Goal: Register for event/course

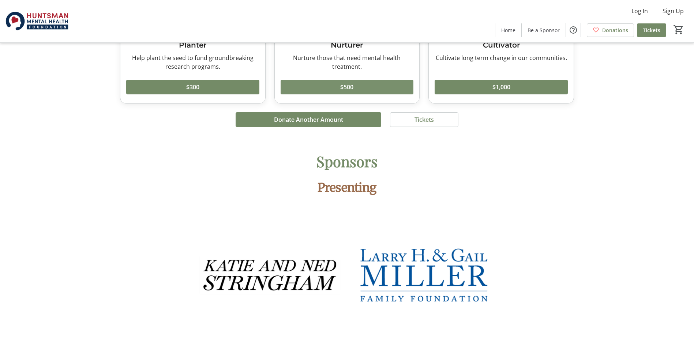
scroll to position [1060, 0]
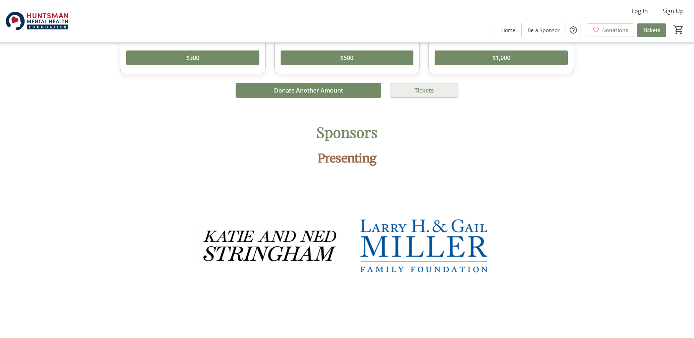
click at [408, 82] on span at bounding box center [424, 91] width 68 height 18
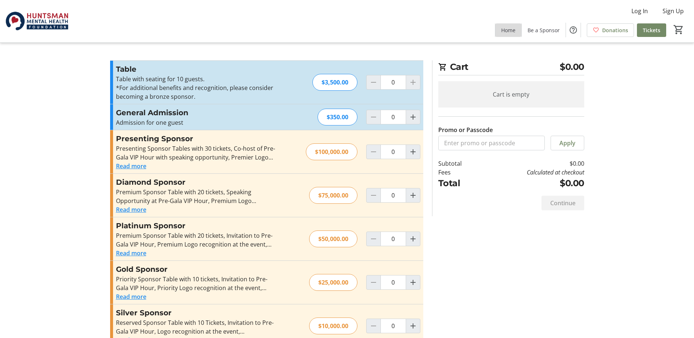
click at [506, 32] on span "Home" at bounding box center [508, 30] width 14 height 8
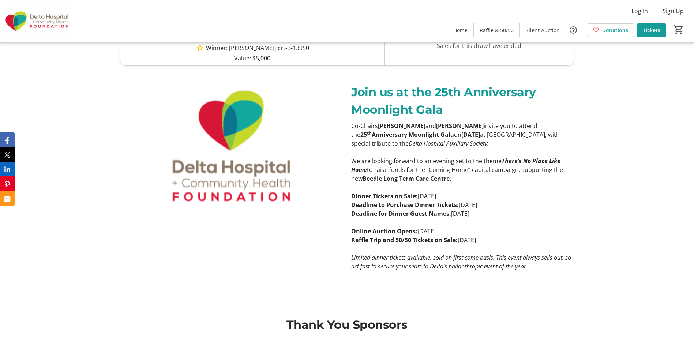
scroll to position [1572, 0]
